Goal: Task Accomplishment & Management: Use online tool/utility

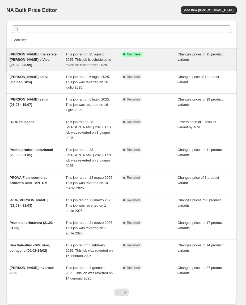
click at [80, 66] on span "This job ran on 25 agosto 2025. This job is scheduled to revert on 9 settembre …" at bounding box center [89, 59] width 46 height 15
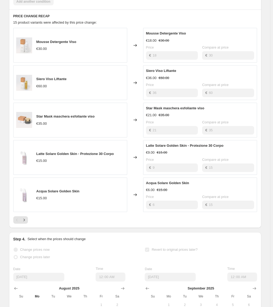
scroll to position [425, 0]
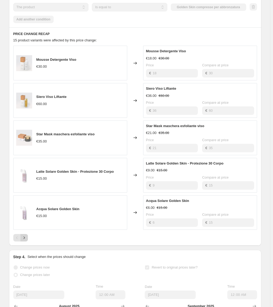
click at [27, 238] on icon "Next" at bounding box center [23, 237] width 5 height 5
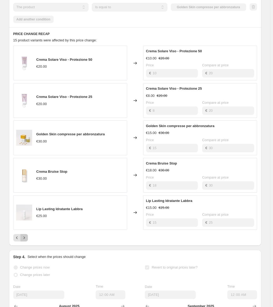
click at [24, 237] on icon "Next" at bounding box center [23, 237] width 5 height 5
